Goal: Information Seeking & Learning: Check status

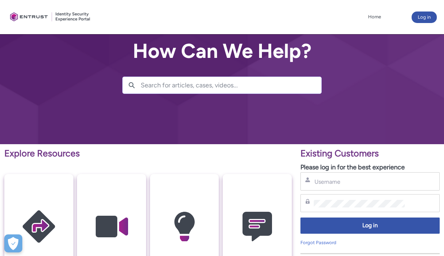
type input "[EMAIL_ADDRESS][DOMAIN_NAME]"
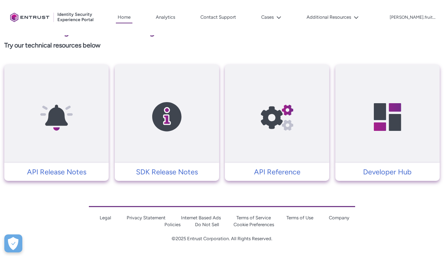
click at [278, 17] on div "Cases" at bounding box center [260, 17] width 45 height 11
click at [238, 18] on link "Contact Support" at bounding box center [217, 17] width 39 height 11
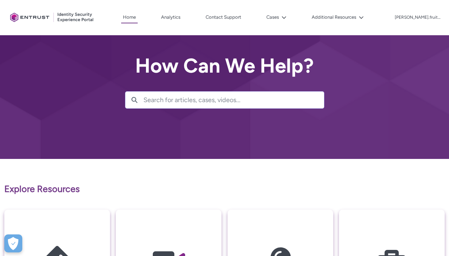
click at [0, 0] on div at bounding box center [0, 0] width 0 height 0
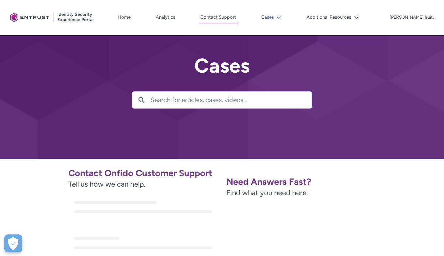
click at [281, 18] on icon at bounding box center [278, 17] width 5 height 5
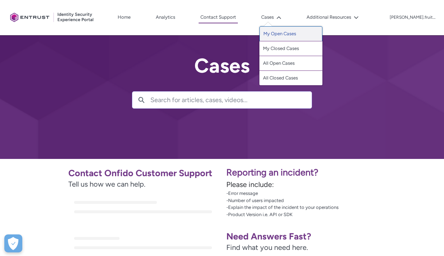
click at [303, 36] on link "My Open Cases" at bounding box center [290, 33] width 63 height 15
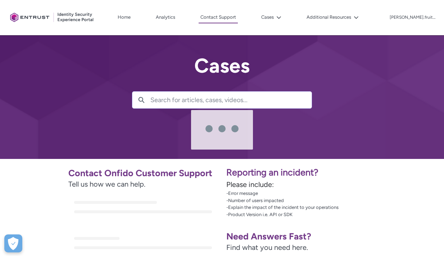
click at [294, 23] on div at bounding box center [228, 128] width 429 height 256
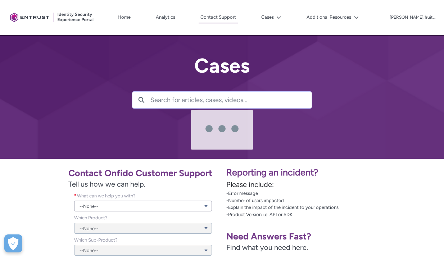
click at [295, 21] on div at bounding box center [228, 128] width 429 height 256
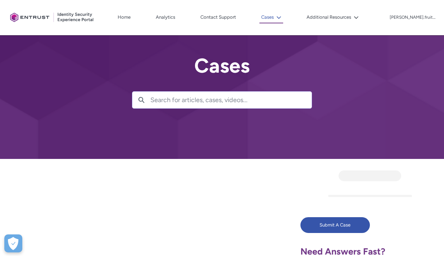
click at [283, 19] on button "Cases" at bounding box center [271, 18] width 24 height 12
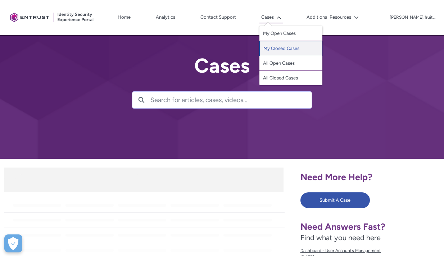
click at [301, 48] on link "My Closed Cases" at bounding box center [290, 48] width 63 height 15
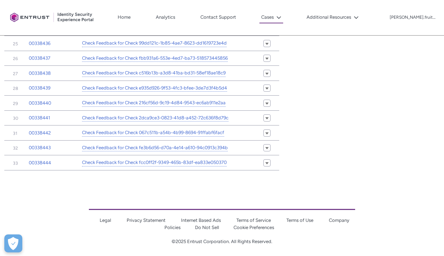
scroll to position [533, 0]
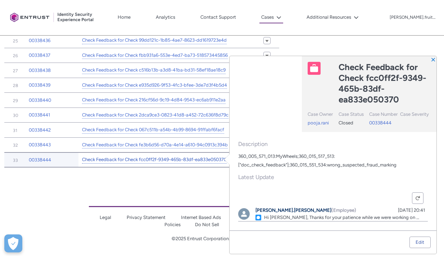
click at [176, 162] on link "Check Feedback for Check fcc0ff2f-9349-465b-83df-ea833e050370" at bounding box center [154, 160] width 145 height 8
type input "154"
type input "513"
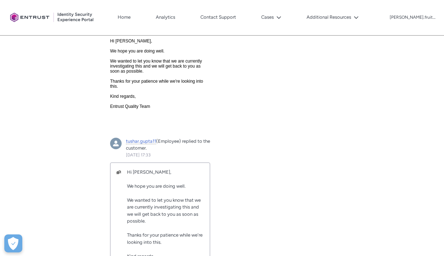
scroll to position [1246, 0]
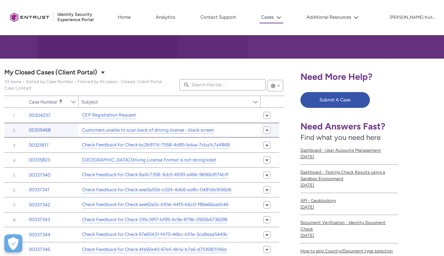
scroll to position [113, 0]
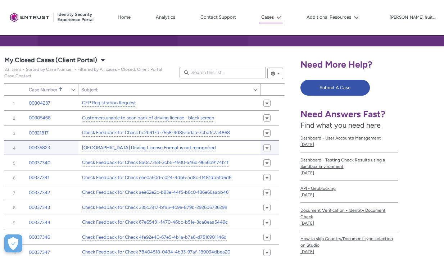
click at [148, 146] on link "New Netherlands Driving License Format is not recognized" at bounding box center [149, 148] width 134 height 8
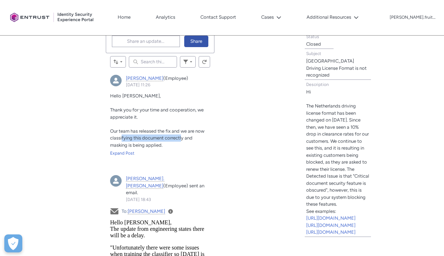
drag, startPoint x: 121, startPoint y: 137, endPoint x: 182, endPoint y: 135, distance: 60.4
click at [182, 135] on span "Our team has released the fix and we are now classifying this document correctl…" at bounding box center [157, 137] width 94 height 19
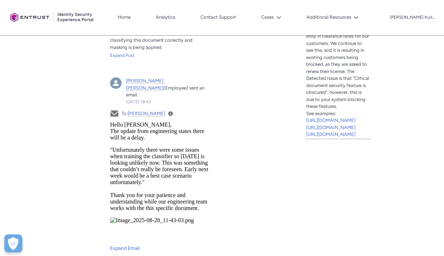
scroll to position [347, 0]
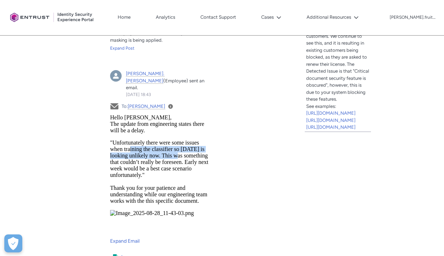
drag, startPoint x: 130, startPoint y: 152, endPoint x: 177, endPoint y: 153, distance: 47.1
click at [177, 153] on p ""Unfortunately there were some issues when training the classifier so Friday is…" at bounding box center [160, 171] width 100 height 65
drag, startPoint x: 201, startPoint y: 155, endPoint x: 123, endPoint y: 157, distance: 78.4
click at [123, 157] on p ""Unfortunately there were some issues when training the classifier so Friday is…" at bounding box center [160, 171] width 100 height 65
drag, startPoint x: 153, startPoint y: 156, endPoint x: 193, endPoint y: 157, distance: 40.6
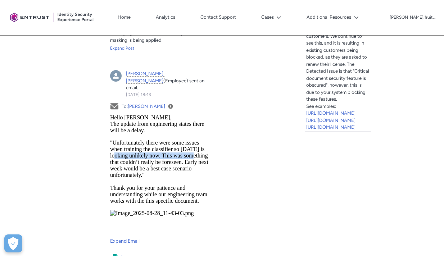
click at [193, 157] on p ""Unfortunately there were some issues when training the classifier so Friday is…" at bounding box center [160, 171] width 100 height 65
click at [157, 157] on p ""Unfortunately there were some issues when training the classifier so Friday is…" at bounding box center [160, 171] width 100 height 65
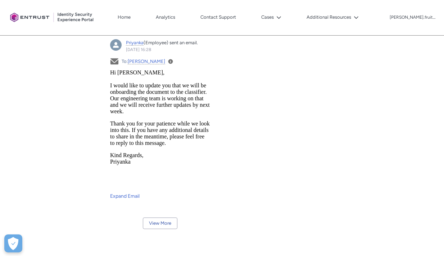
scroll to position [1465, 0]
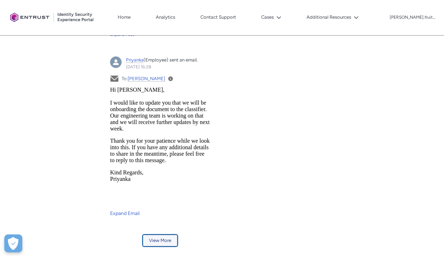
click at [159, 235] on button "View More" at bounding box center [160, 241] width 35 height 12
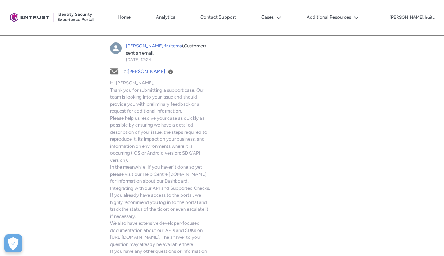
scroll to position [2287, 0]
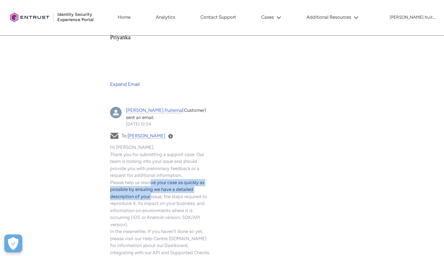
drag, startPoint x: 151, startPoint y: 167, endPoint x: 150, endPoint y: 153, distance: 14.0
click at [150, 154] on span "Hi Dirk, Thank you for submitting a support case. Our team is looking into your…" at bounding box center [160, 253] width 100 height 216
click at [150, 152] on span "Hi Dirk, Thank you for submitting a support case. Our team is looking into your…" at bounding box center [160, 253] width 100 height 216
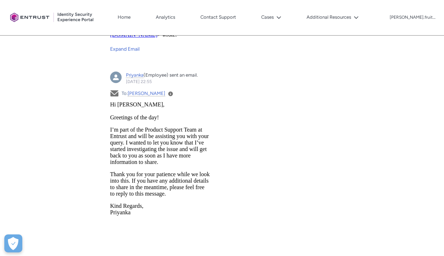
scroll to position [2101, 0]
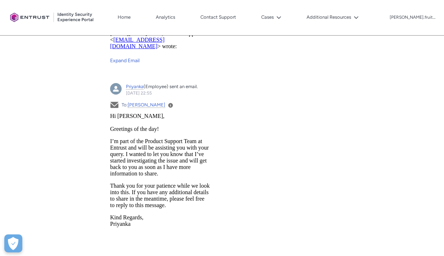
drag, startPoint x: 132, startPoint y: 158, endPoint x: 180, endPoint y: 159, distance: 47.5
click at [180, 159] on p "I’m part of the Product Support Team at Entrust and will be assisting you with …" at bounding box center [160, 157] width 100 height 39
drag, startPoint x: 185, startPoint y: 157, endPoint x: 119, endPoint y: 157, distance: 65.8
click at [119, 157] on p "I’m part of the Product Support Team at Entrust and will be assisting you with …" at bounding box center [160, 157] width 100 height 39
drag, startPoint x: 119, startPoint y: 157, endPoint x: 203, endPoint y: 232, distance: 112.5
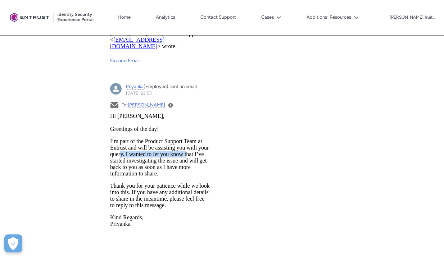
click at [119, 157] on p "I’m part of the Product Support Team at Entrust and will be assisting you with …" at bounding box center [160, 157] width 100 height 39
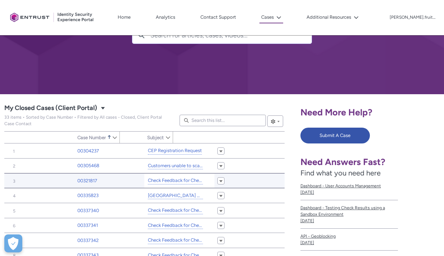
type input "146"
type input "506"
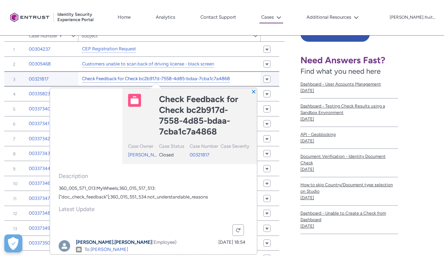
click at [136, 77] on link "Check Feedback for Check bc2b917d-7558-4d85-bdaa-7cba1c7a4868" at bounding box center [156, 79] width 148 height 8
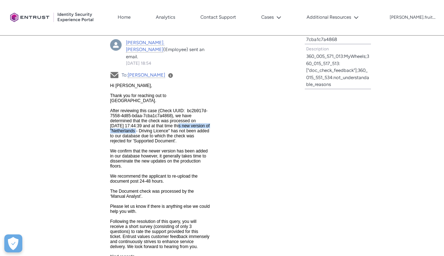
drag, startPoint x: 128, startPoint y: 127, endPoint x: 192, endPoint y: 125, distance: 63.6
click at [192, 125] on span "Hi Dirk, Thank you for reaching out to us. After reviewing this case (Check UUI…" at bounding box center [160, 176] width 100 height 186
drag, startPoint x: 192, startPoint y: 125, endPoint x: 126, endPoint y: 125, distance: 66.1
click at [126, 125] on span "Hi Dirk, Thank you for reaching out to us. After reviewing this case (Check UUI…" at bounding box center [160, 176] width 100 height 186
drag, startPoint x: 125, startPoint y: 126, endPoint x: 188, endPoint y: 125, distance: 62.9
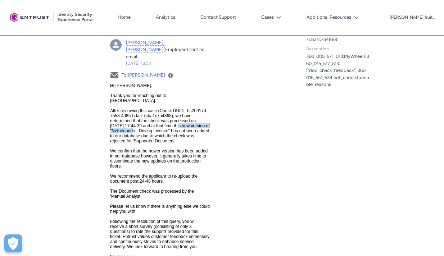
click at [188, 125] on span "Hi Dirk, Thank you for reaching out to us. After reviewing this case (Check UUI…" at bounding box center [160, 176] width 100 height 186
drag, startPoint x: 188, startPoint y: 125, endPoint x: 324, endPoint y: 193, distance: 152.4
click at [188, 125] on span "Hi Dirk, Thank you for reaching out to us. After reviewing this case (Check UUI…" at bounding box center [160, 176] width 100 height 186
drag, startPoint x: 180, startPoint y: 125, endPoint x: 127, endPoint y: 125, distance: 53.2
click at [127, 125] on span "Hi Dirk, Thank you for reaching out to us. After reviewing this case (Check UUI…" at bounding box center [160, 176] width 100 height 186
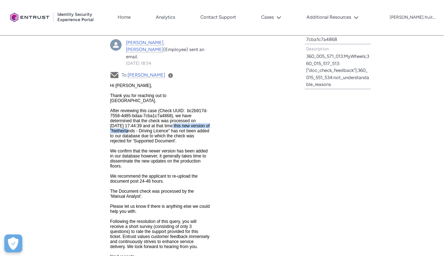
drag, startPoint x: 118, startPoint y: 125, endPoint x: 184, endPoint y: 127, distance: 66.2
click at [184, 127] on span "Hi Dirk, Thank you for reaching out to us. After reviewing this case (Check UUI…" at bounding box center [160, 176] width 100 height 186
click at [165, 125] on span "Hi Dirk, Thank you for reaching out to us. After reviewing this case (Check UUI…" at bounding box center [160, 176] width 100 height 186
drag, startPoint x: 124, startPoint y: 132, endPoint x: 175, endPoint y: 130, distance: 50.3
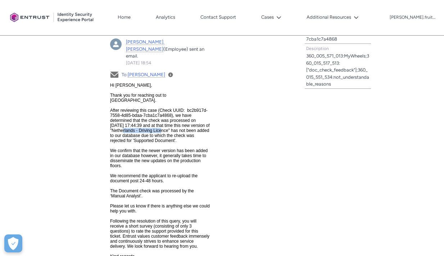
click at [175, 130] on span "Hi Dirk, Thank you for reaching out to us. After reviewing this case (Check UUI…" at bounding box center [160, 175] width 100 height 186
click at [240, 138] on div "Tabs Case Updates Case Details Post More Share an update... Share Sort by: Sear…" at bounding box center [147, 236] width 287 height 587
